Goal: Task Accomplishment & Management: Use online tool/utility

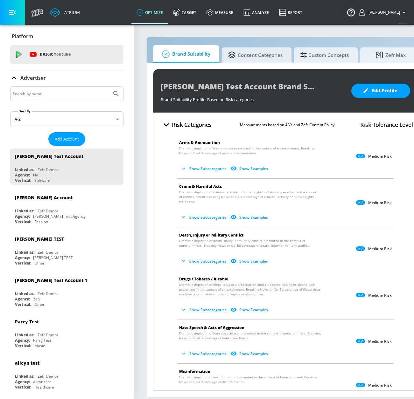
click at [67, 92] on input "Search by name" at bounding box center [61, 94] width 96 height 8
click at [109, 87] on button "Submit Search" at bounding box center [116, 94] width 14 height 14
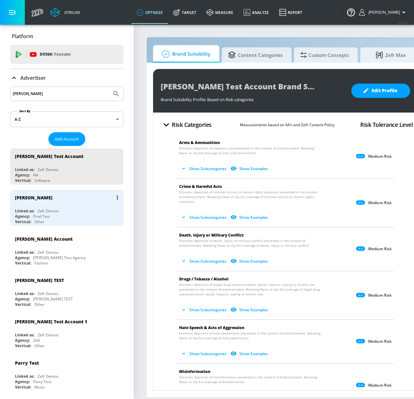
click at [82, 209] on div "Linked as: Zefr Demos" at bounding box center [68, 210] width 107 height 5
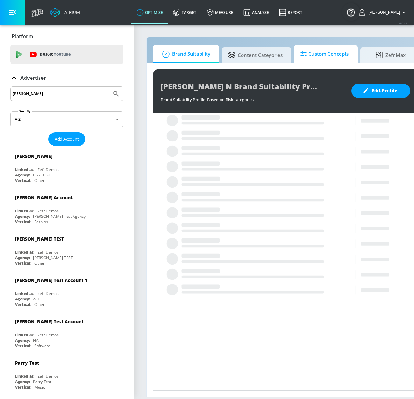
click at [335, 60] on span "Custom Concepts" at bounding box center [324, 53] width 48 height 15
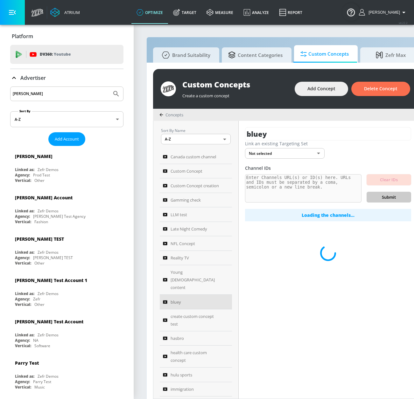
click at [48, 94] on input "[PERSON_NAME]" at bounding box center [61, 94] width 96 height 8
click at [0, 89] on html "Atrium optimize Target measure Analyze Report optimize Target measure Analyze R…" at bounding box center [207, 203] width 414 height 406
type input "telemundo"
click at [109, 87] on button "Submit Search" at bounding box center [116, 94] width 14 height 14
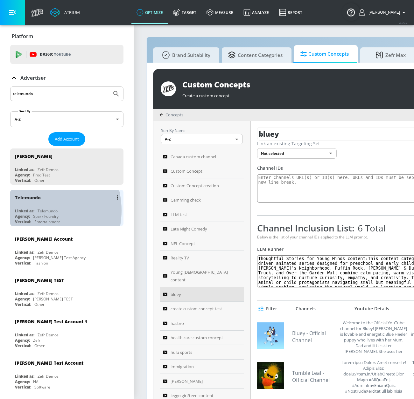
click at [34, 211] on div "Linked as:" at bounding box center [24, 210] width 19 height 5
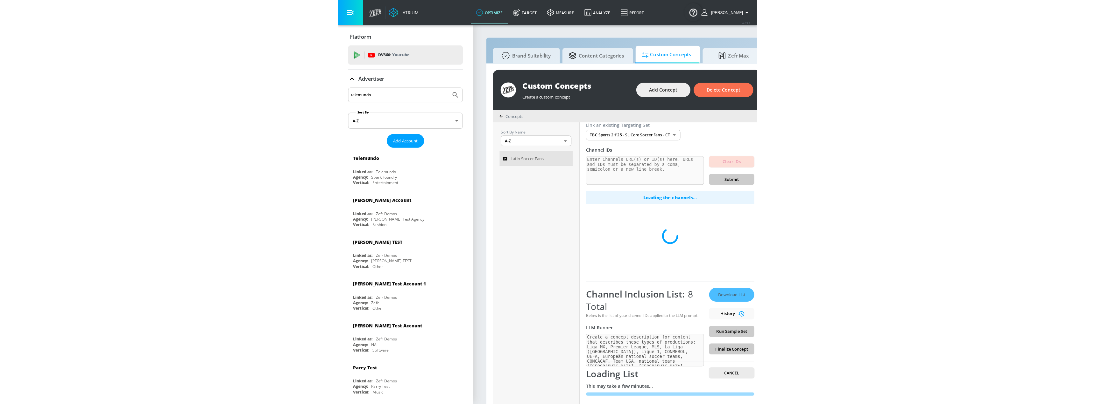
scroll to position [20, 0]
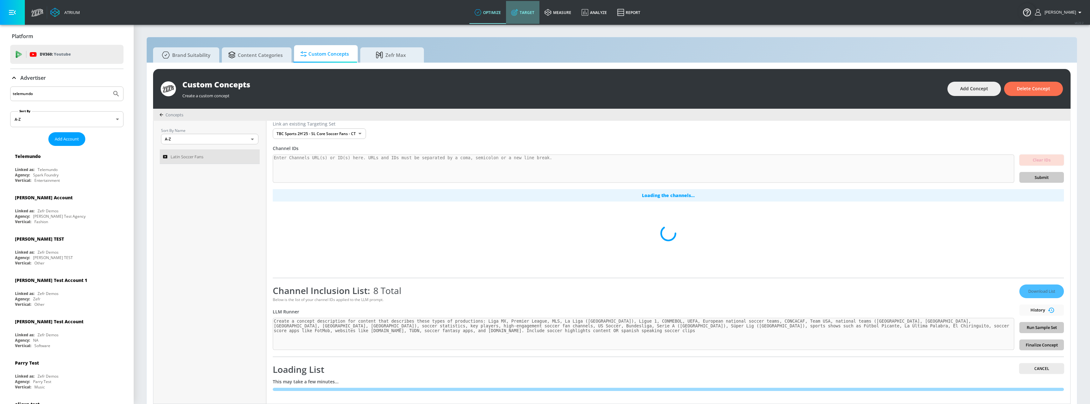
click at [414, 16] on link "Target" at bounding box center [522, 12] width 33 height 23
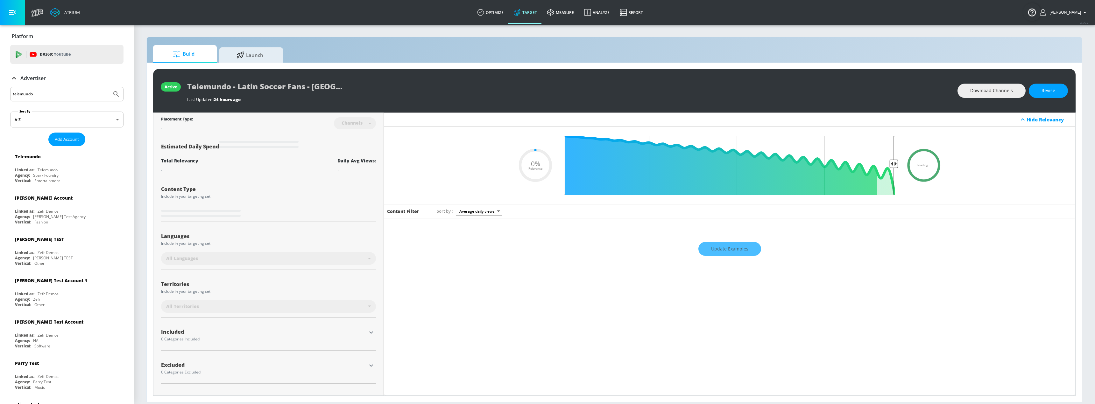
type input "0.25"
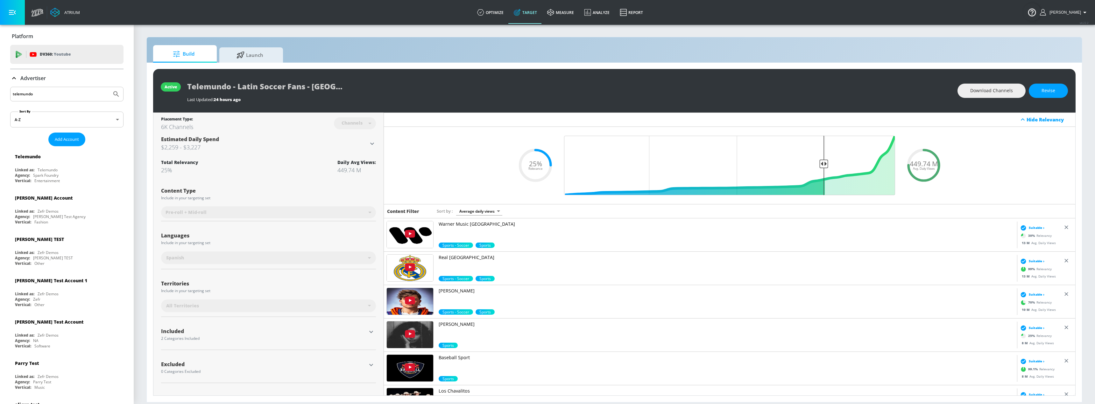
click at [33, 77] on p "Advertiser" at bounding box center [32, 78] width 25 height 7
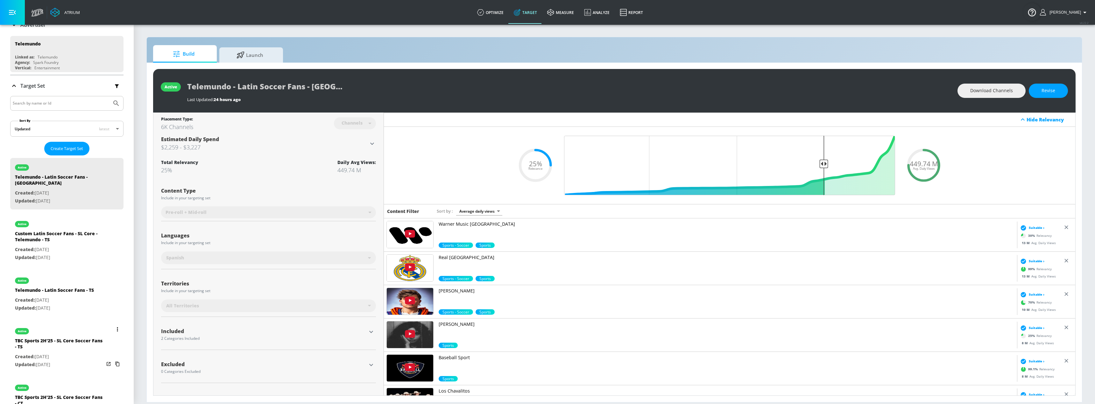
scroll to position [64, 0]
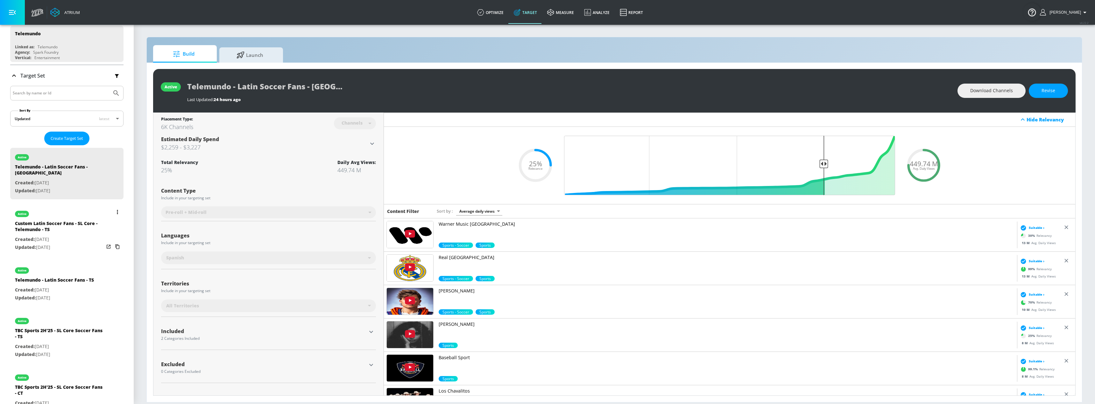
click at [59, 244] on p "Updated: [DATE]" at bounding box center [59, 248] width 89 height 8
type input "Custom Latin Soccer Fans - SL Core - Telemundo - TS"
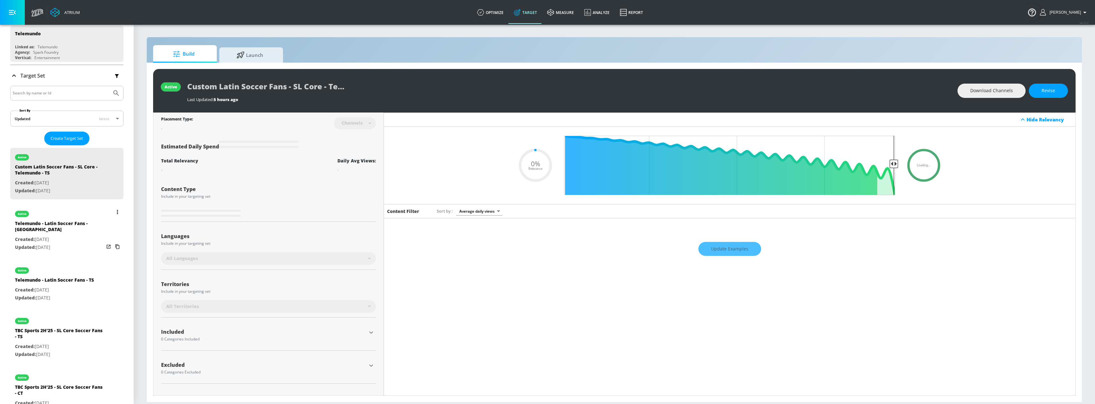
type input "0.05"
click at [63, 227] on div "Telemundo - Latin Soccer Fans - [GEOGRAPHIC_DATA]" at bounding box center [59, 228] width 89 height 15
type input "Telemundo - Latin Soccer Fans - [GEOGRAPHIC_DATA]"
type input "0.25"
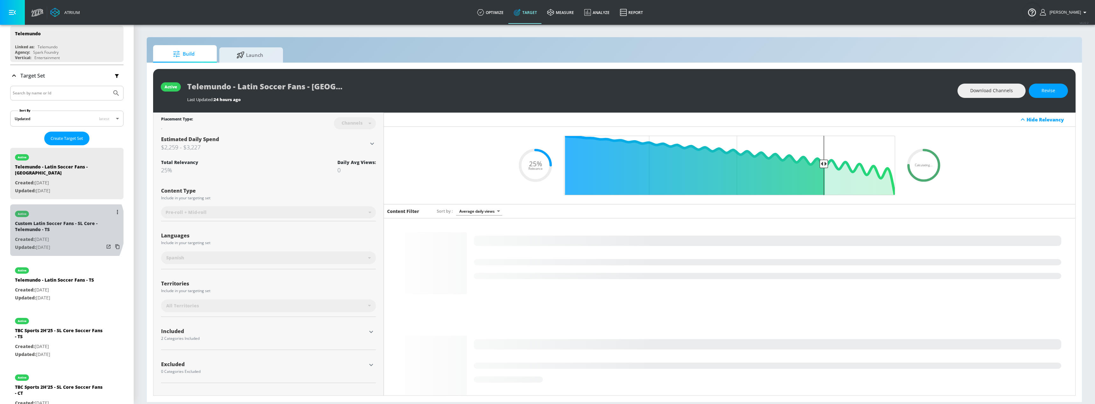
click at [56, 221] on div "Custom Latin Soccer Fans - SL Core - Telemundo - TS" at bounding box center [59, 228] width 89 height 15
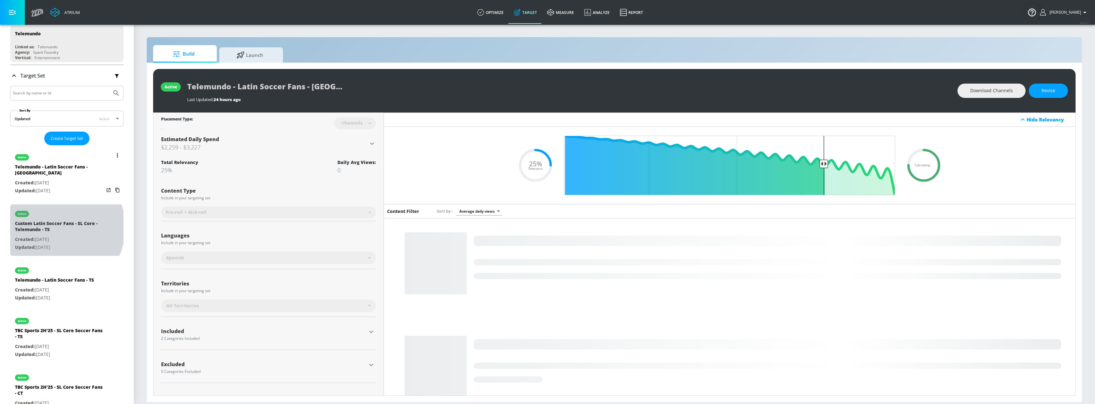
type input "Custom Latin Soccer Fans - SL Core - Telemundo - TS"
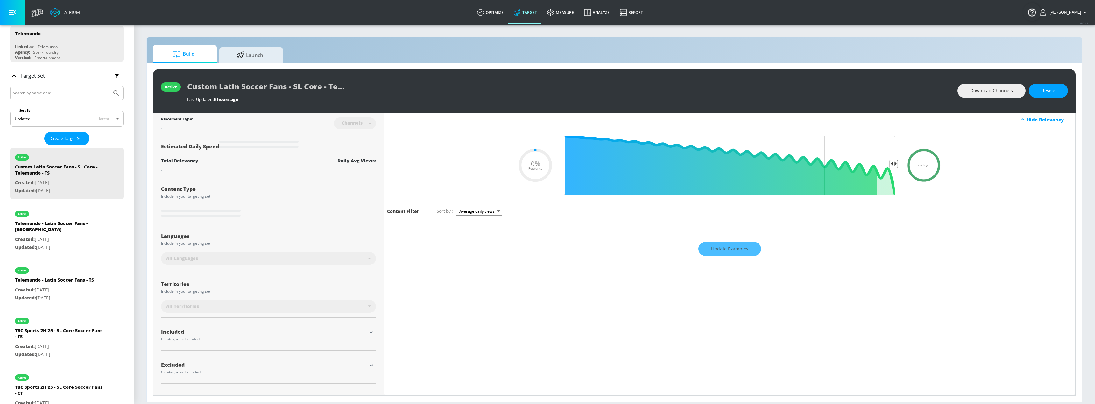
type input "0.64"
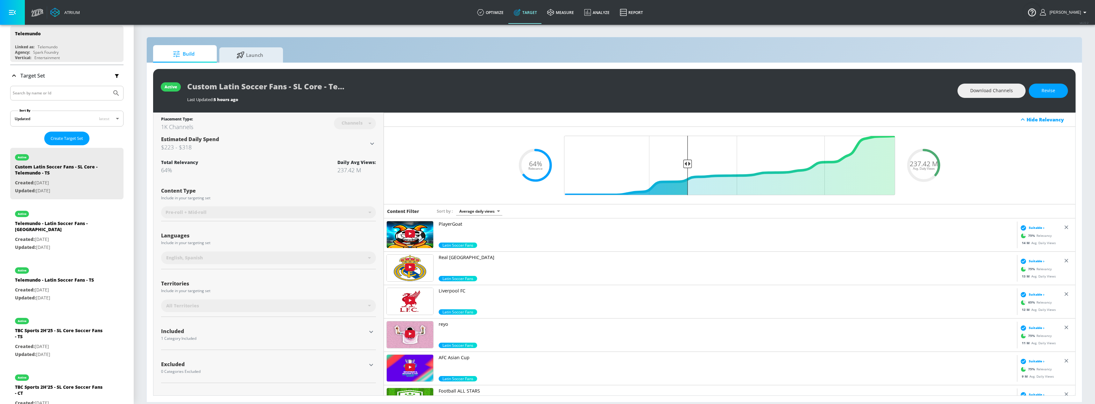
click at [414, 14] on link "Target" at bounding box center [525, 12] width 33 height 23
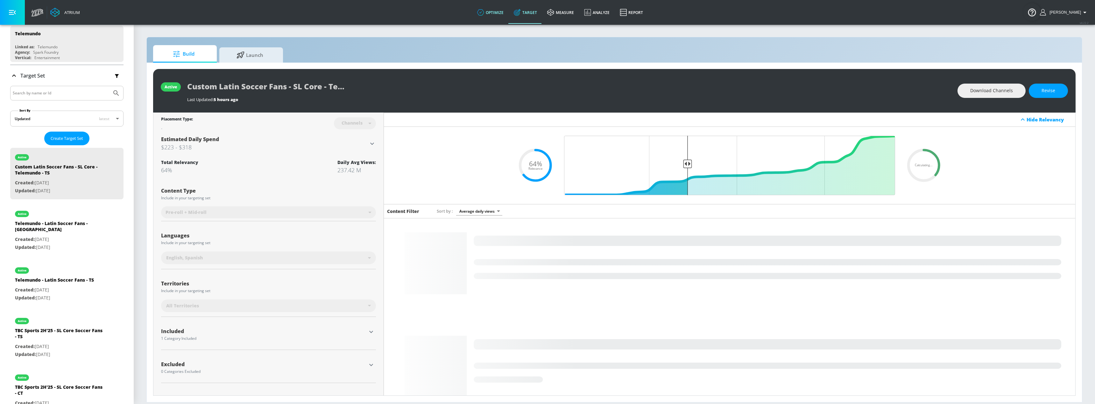
click at [414, 14] on link "optimize" at bounding box center [490, 12] width 37 height 23
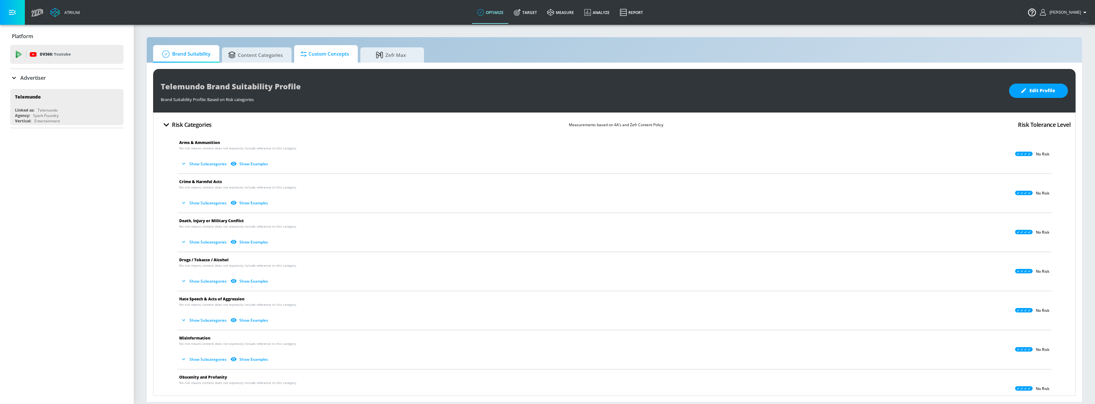
click at [326, 53] on span "Custom Concepts" at bounding box center [324, 53] width 48 height 15
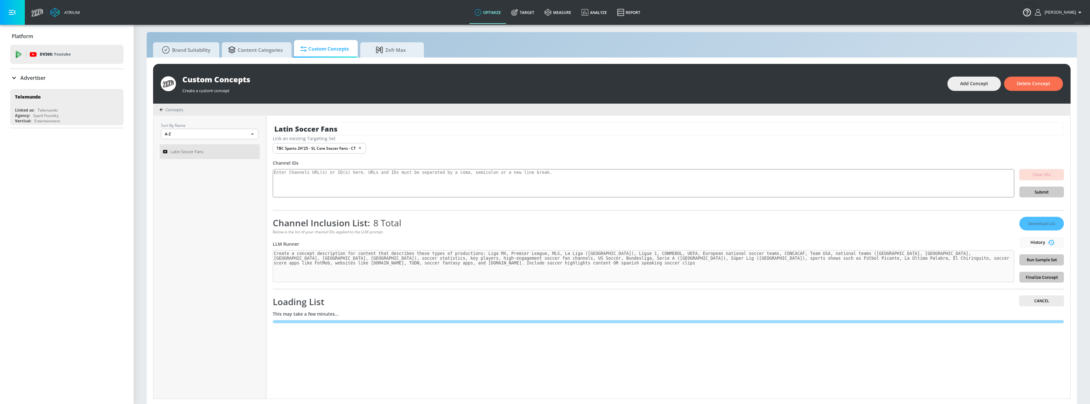
scroll to position [7, 0]
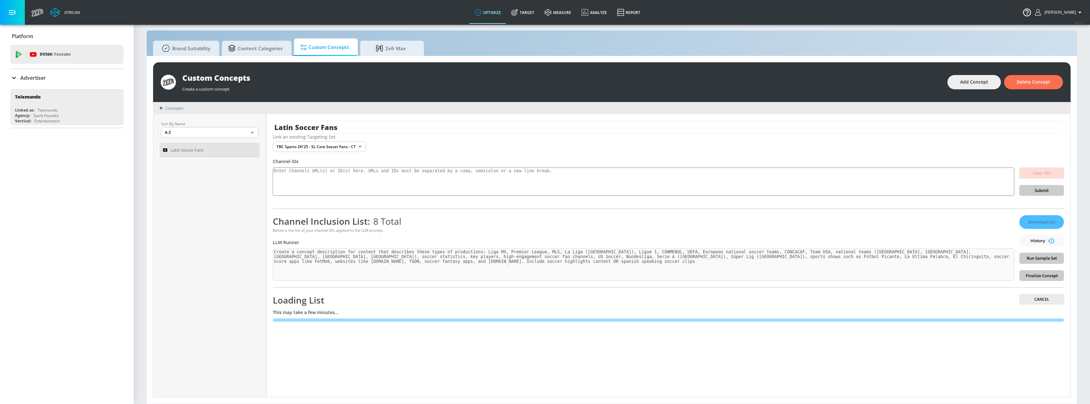
drag, startPoint x: 569, startPoint y: 118, endPoint x: 562, endPoint y: 116, distance: 7.3
click at [414, 116] on div "Latin Soccer Fans Link an existing Targeting Set TBC Sports 2H'25 - SL Core Soc…" at bounding box center [668, 255] width 804 height 283
